Goal: Information Seeking & Learning: Understand process/instructions

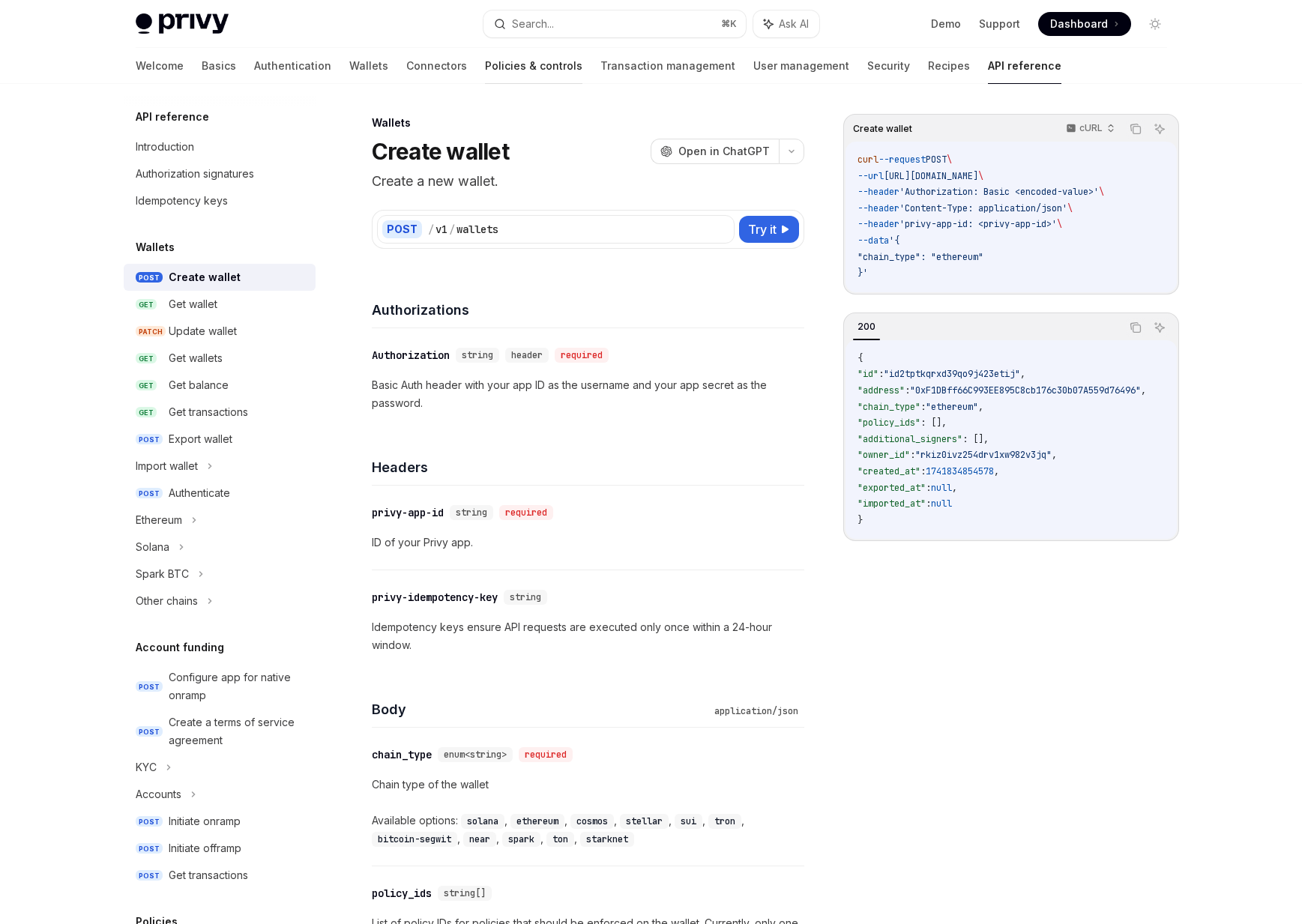
click at [485, 71] on link "Policies & controls" at bounding box center [534, 65] width 98 height 36
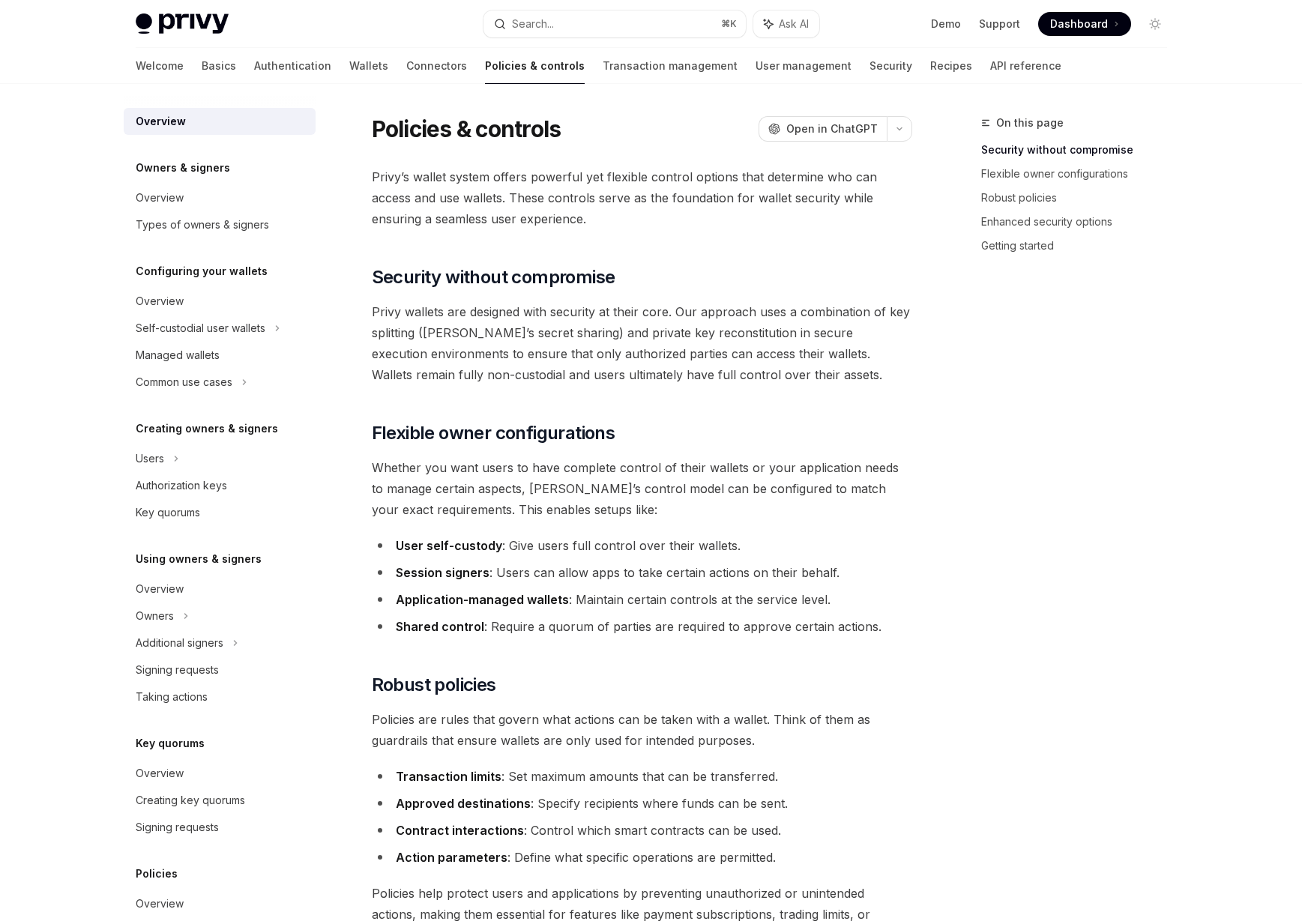
scroll to position [52, 0]
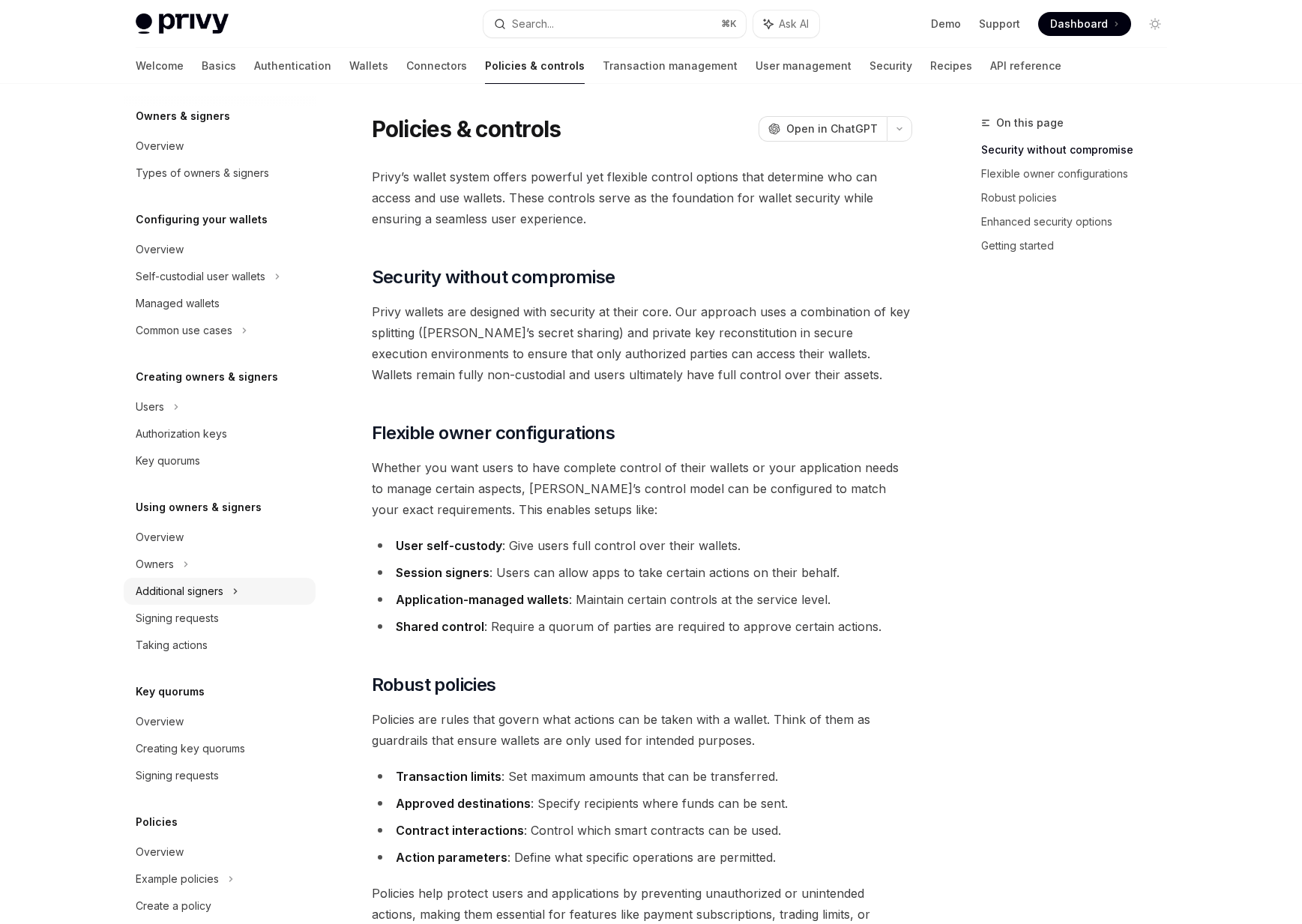
click at [180, 578] on div "Additional signers" at bounding box center [219, 591] width 192 height 27
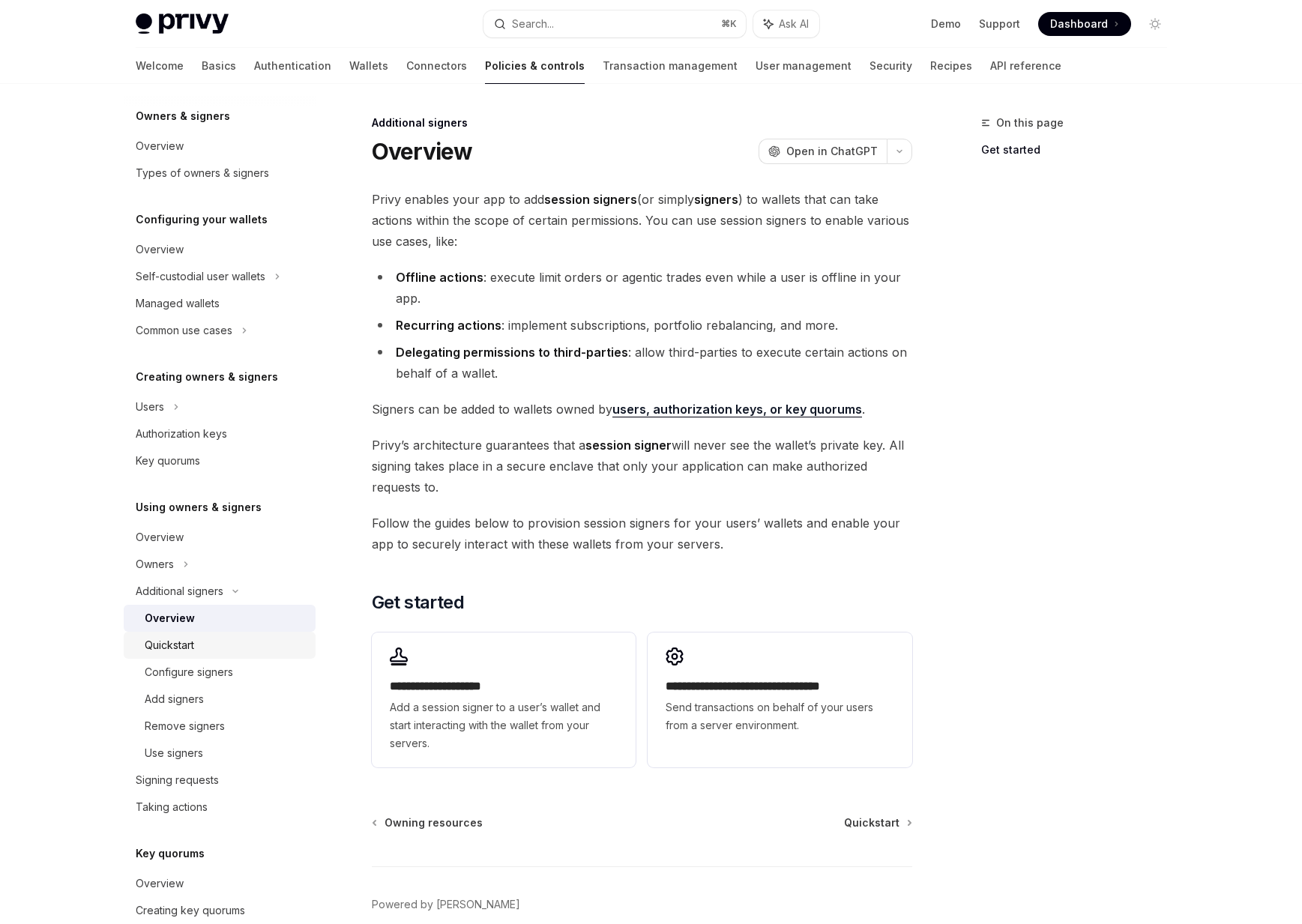
click at [169, 650] on div "Quickstart" at bounding box center [169, 645] width 50 height 18
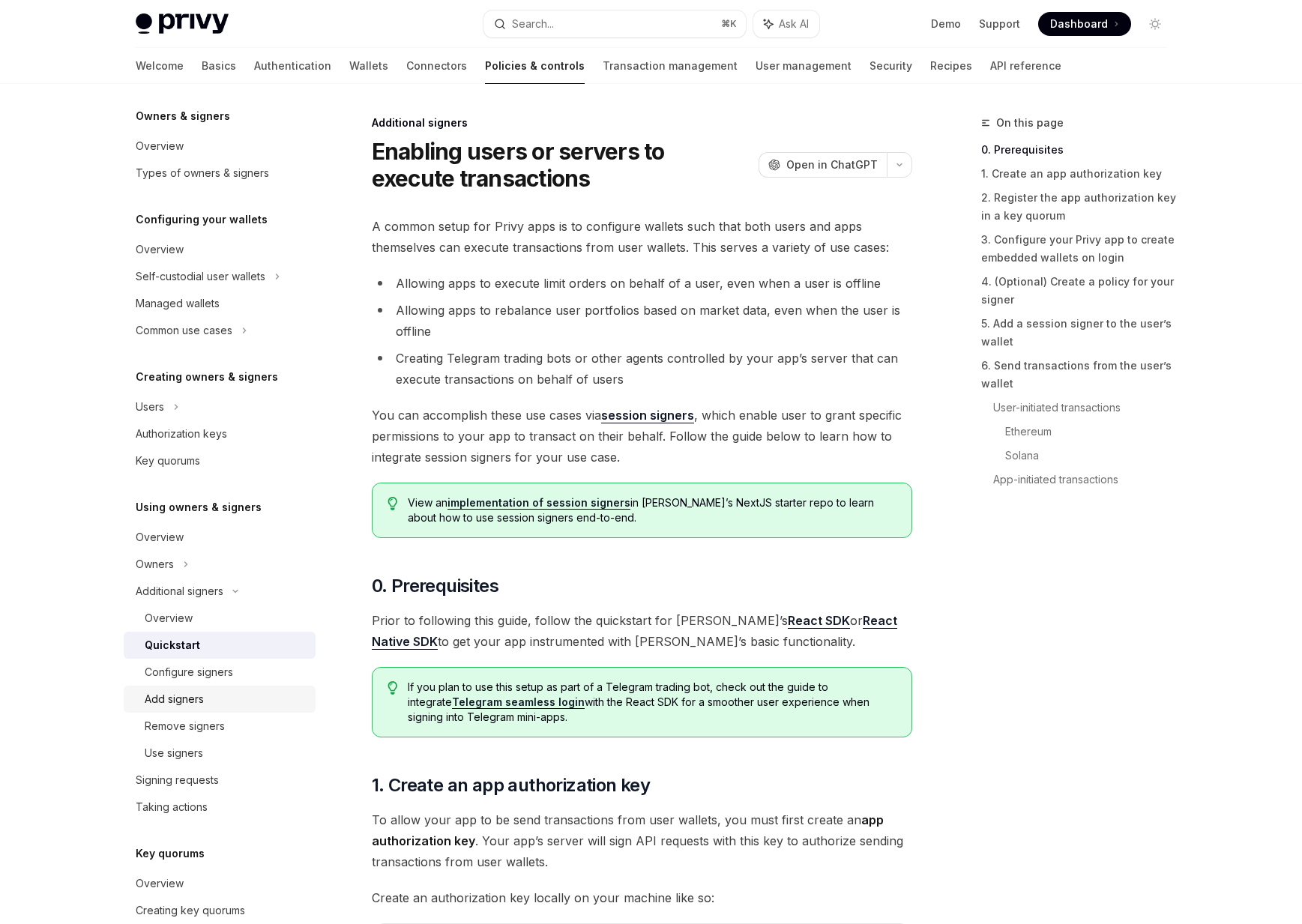
click at [181, 707] on div "Add signers" at bounding box center [174, 699] width 59 height 18
type textarea "*"
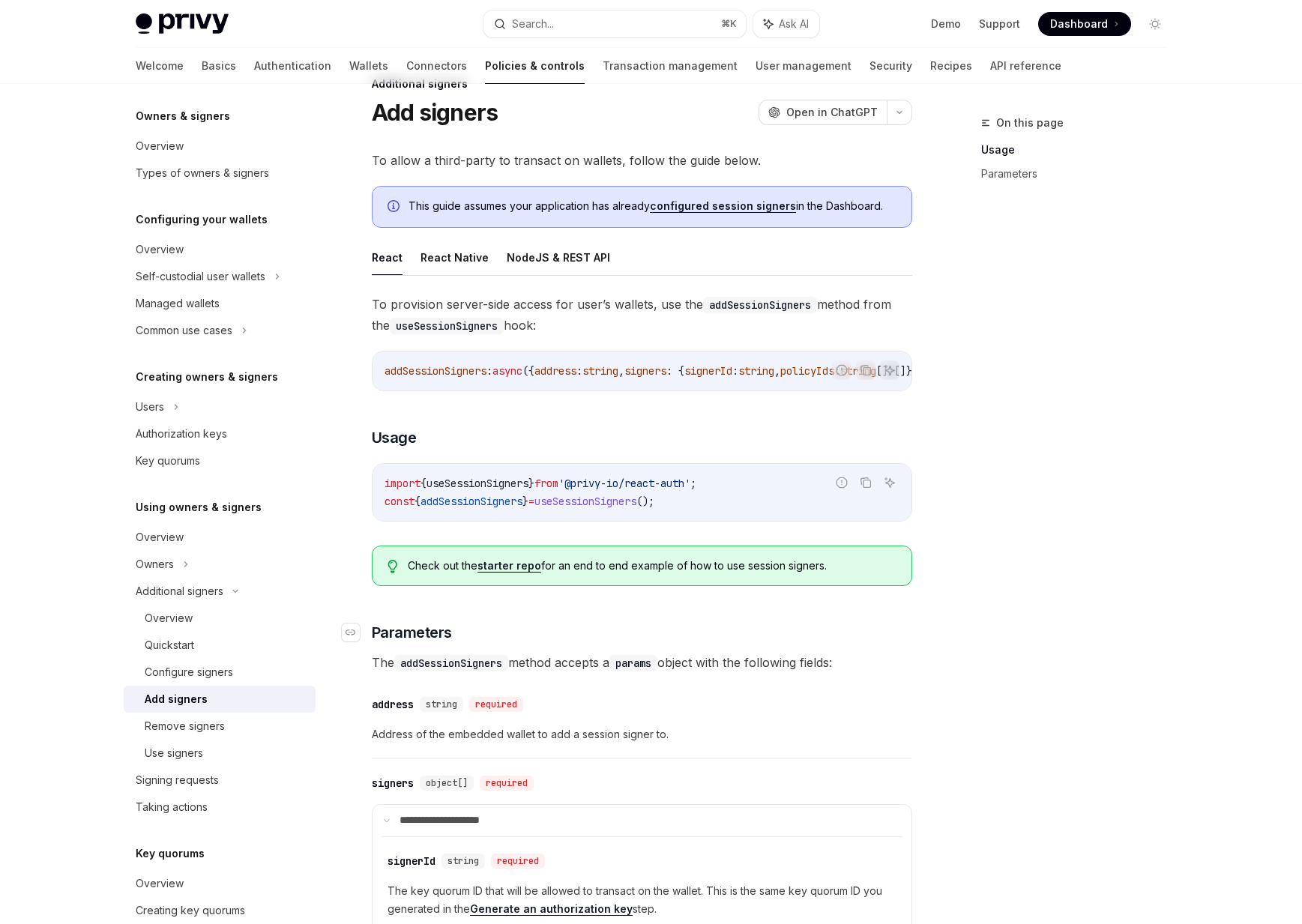
scroll to position [53, 0]
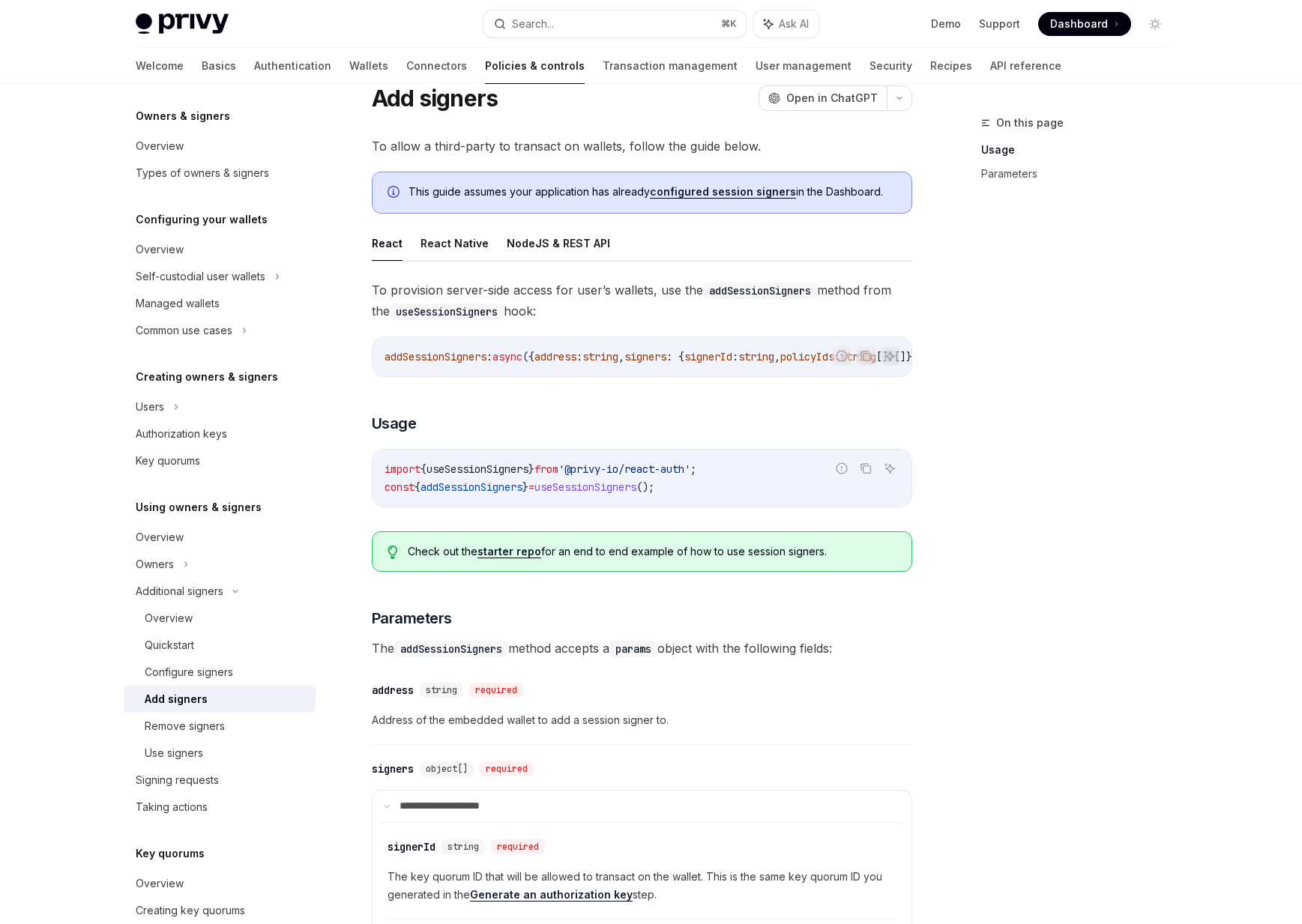
click at [474, 486] on span "addSessionSigners" at bounding box center [471, 487] width 102 height 14
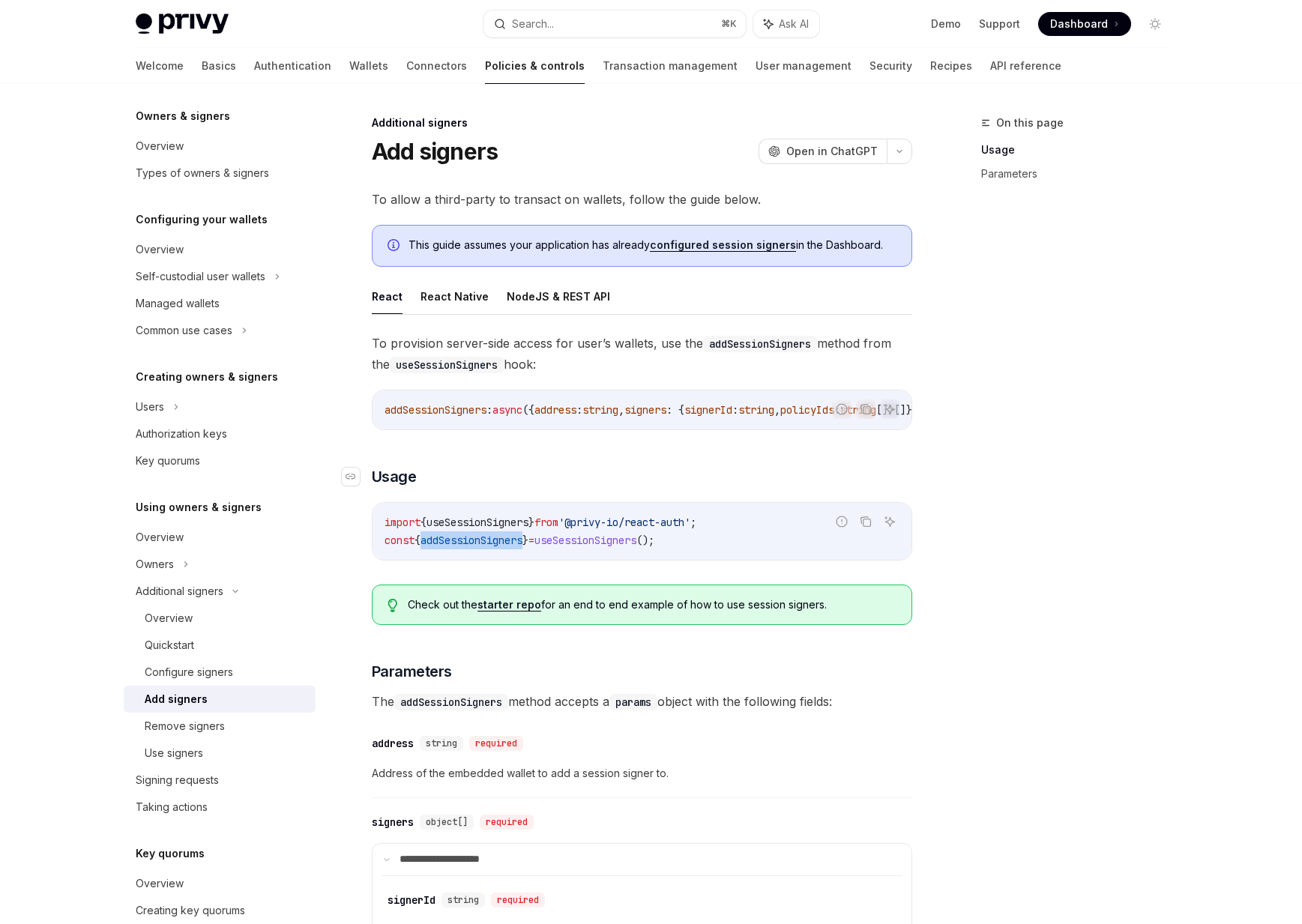
copy span "addSessionSigners"
click at [506, 583] on div "**********" at bounding box center [642, 725] width 541 height 786
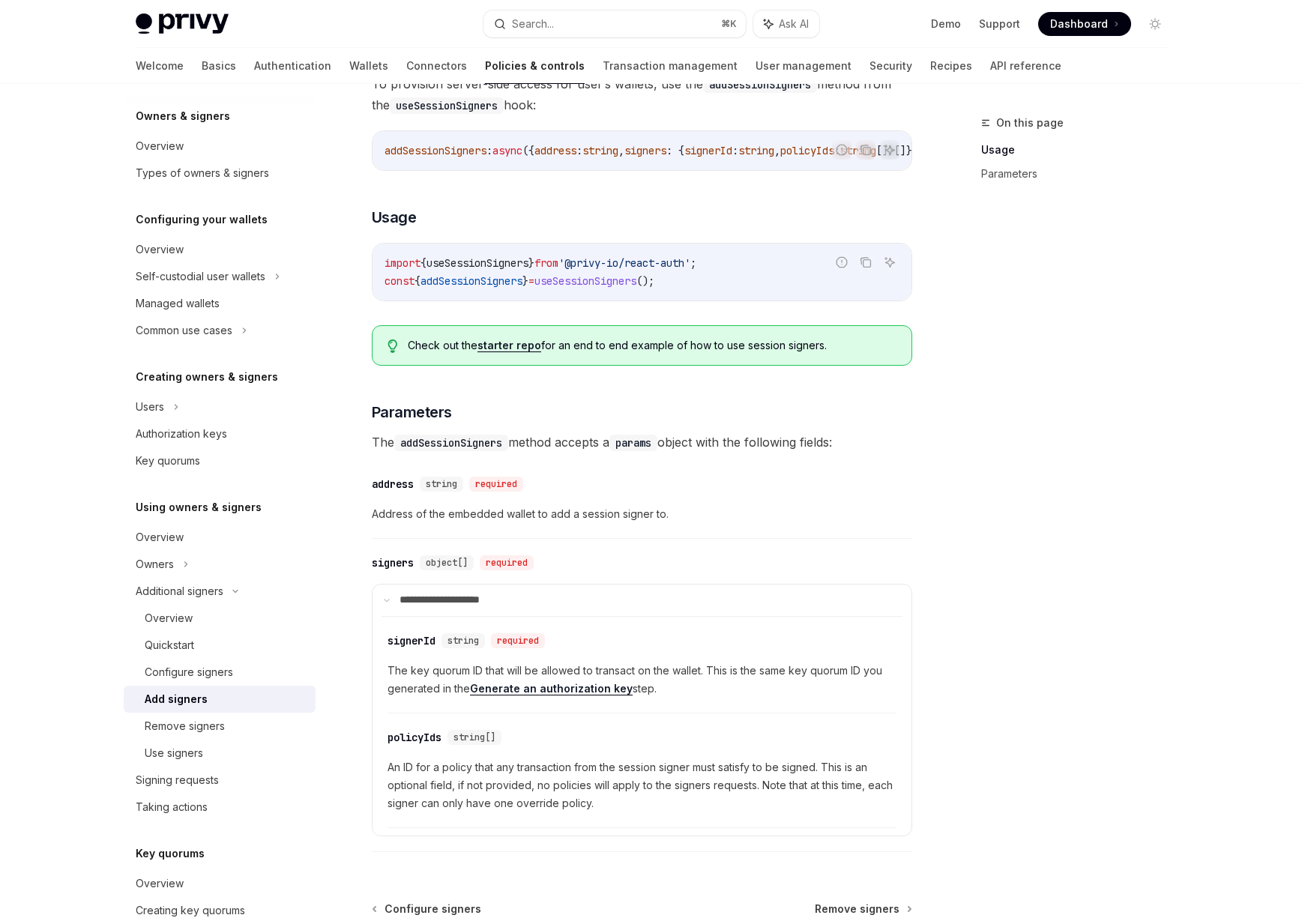
scroll to position [11, 0]
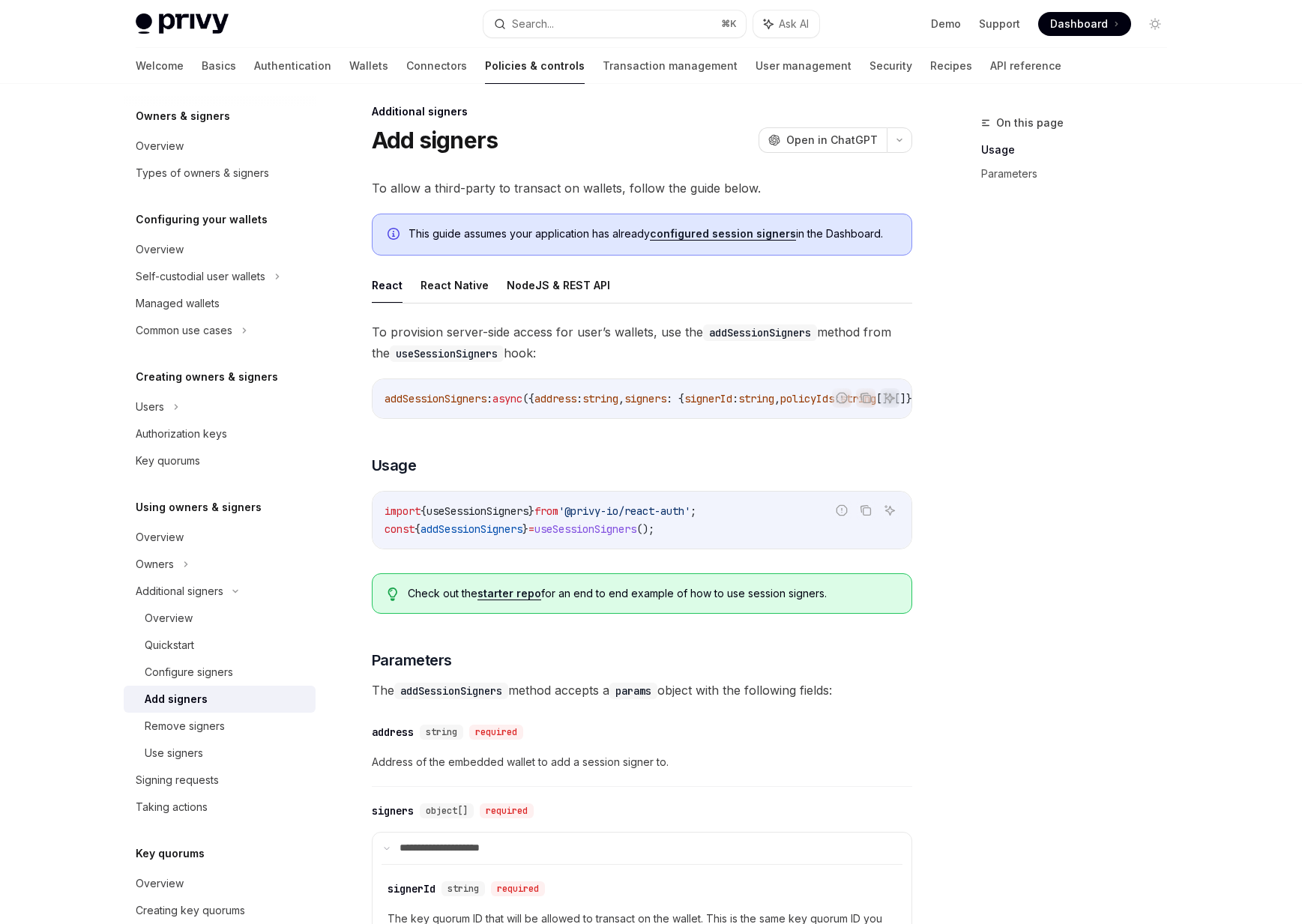
click at [454, 533] on span "addSessionSigners" at bounding box center [471, 528] width 102 height 14
copy span "addSessionSigners"
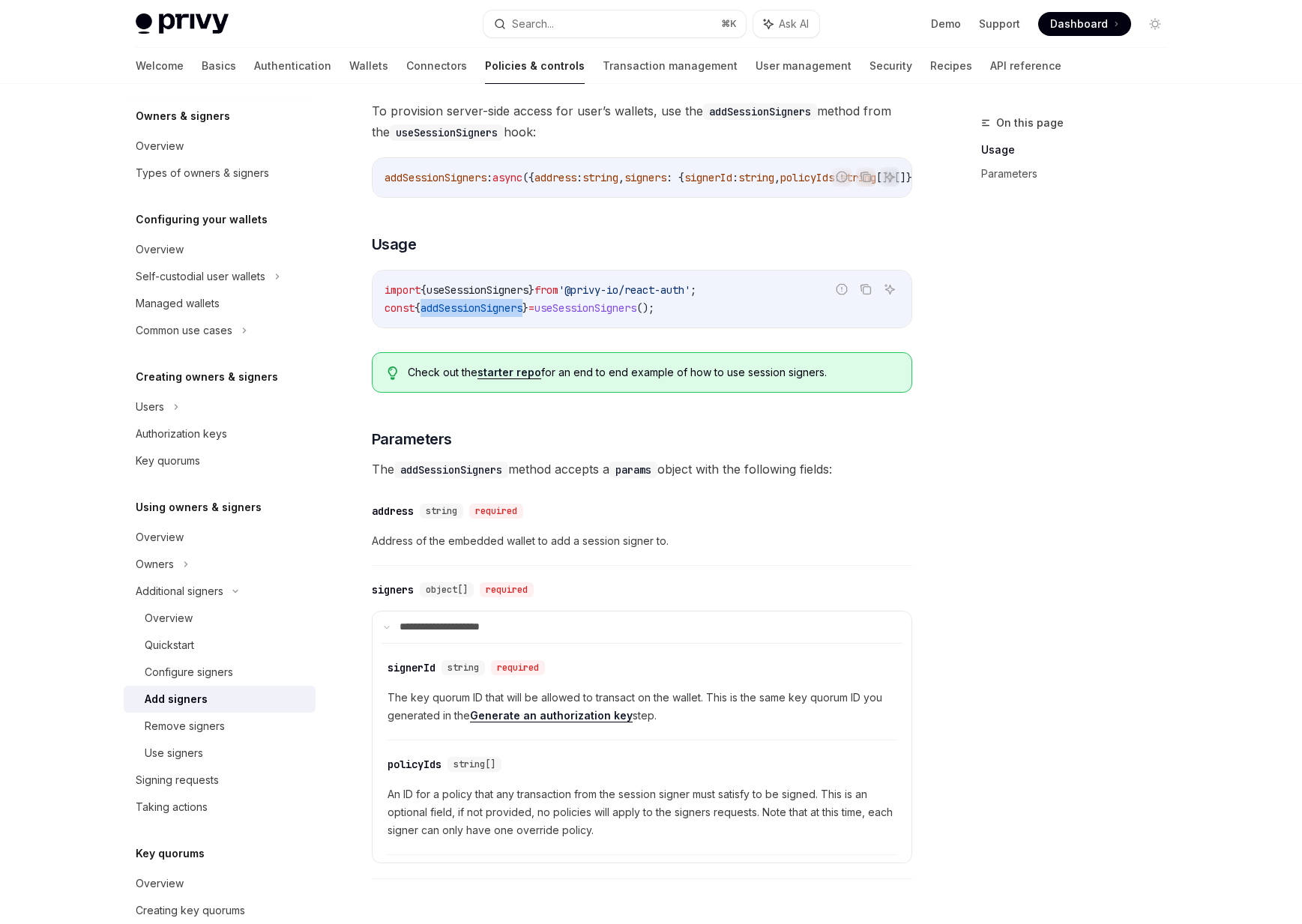
scroll to position [422, 0]
